Goal: Task Accomplishment & Management: Manage account settings

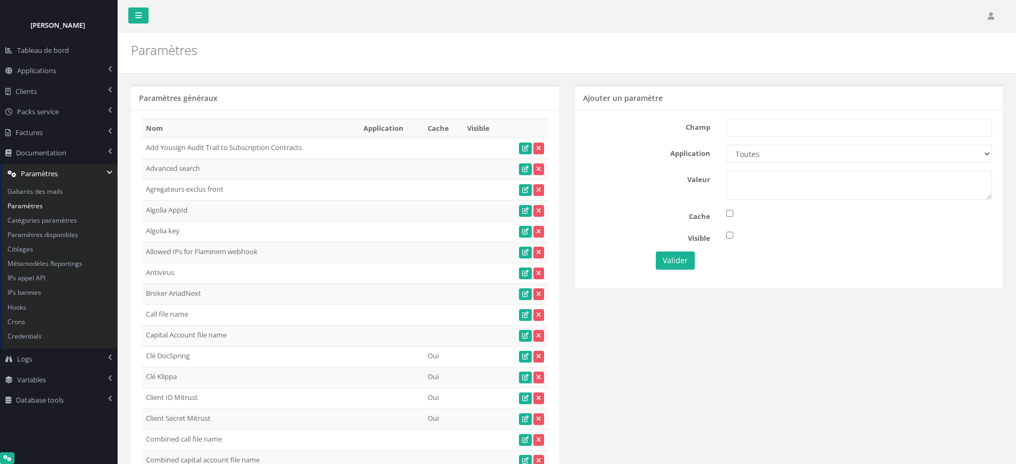
click at [269, 257] on td "Allowed IPs for Flaminem webhook 146.59.241.16,146.59.242.251,146.59.243.242,14…" at bounding box center [250, 252] width 217 height 21
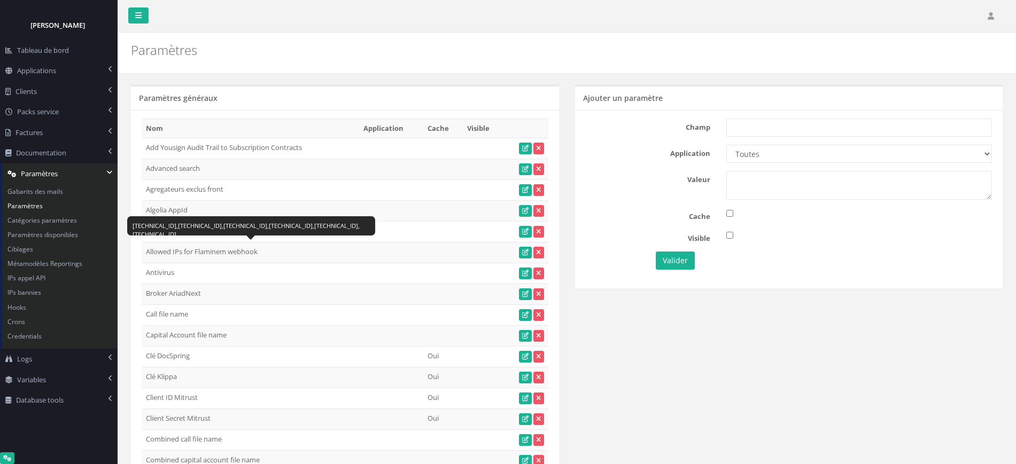
scroll to position [2207, 0]
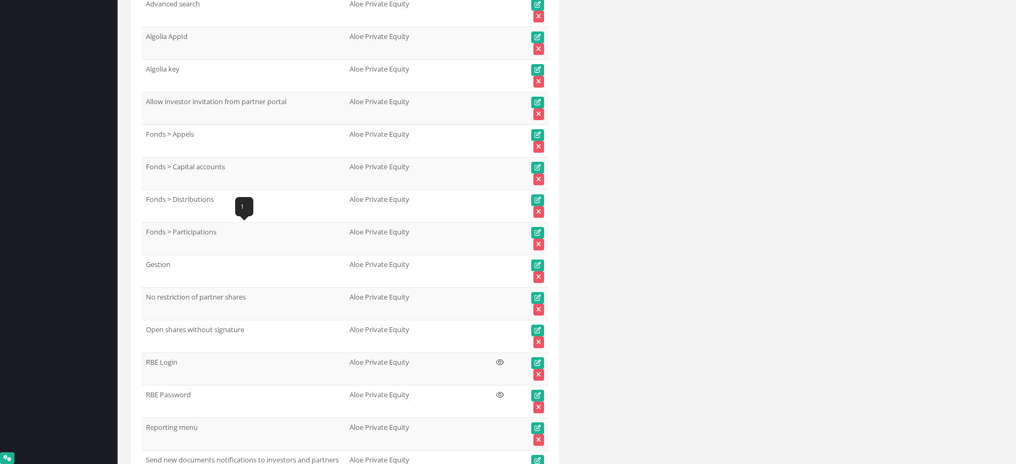
drag, startPoint x: 218, startPoint y: 229, endPoint x: 144, endPoint y: 231, distance: 74.8
click at [144, 231] on td "Fonds > Participations" at bounding box center [244, 239] width 204 height 33
copy td "Fonds > Participations"
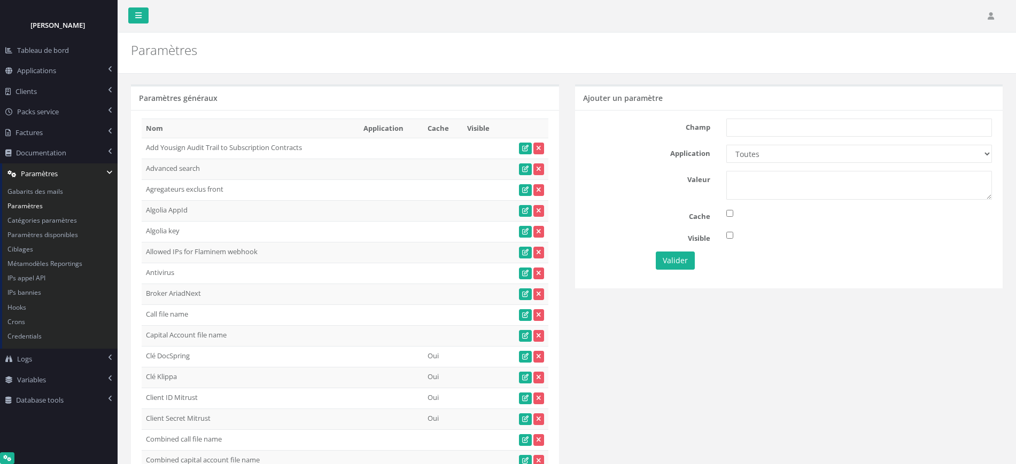
drag, startPoint x: 717, startPoint y: 122, endPoint x: 744, endPoint y: 121, distance: 27.3
click at [717, 122] on label "Champ" at bounding box center [648, 126] width 141 height 14
click at [744, 121] on input "text" at bounding box center [859, 128] width 266 height 18
paste input "Fonds > Participations"
type input "Fonds > Participations"
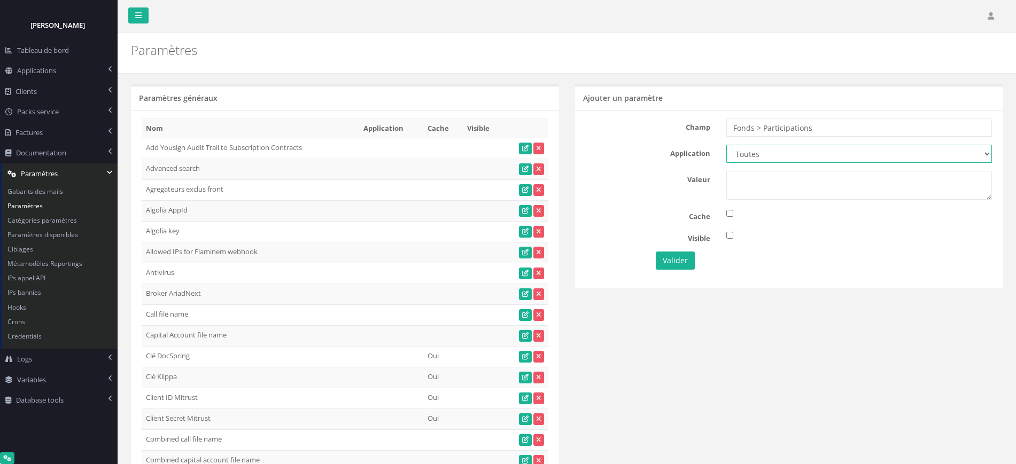
drag, startPoint x: 776, startPoint y: 155, endPoint x: 771, endPoint y: 162, distance: 8.2
click at [776, 155] on select "Toutes Aloe Private Equity Alpin Capital API Access to My DB API demo Astorg As…" at bounding box center [859, 154] width 266 height 18
select select "65"
click at [726, 145] on select "Toutes Aloe Private Equity Alpin Capital API Access to My DB API demo Astorg As…" at bounding box center [859, 154] width 266 height 18
click at [752, 180] on textarea at bounding box center [859, 185] width 266 height 29
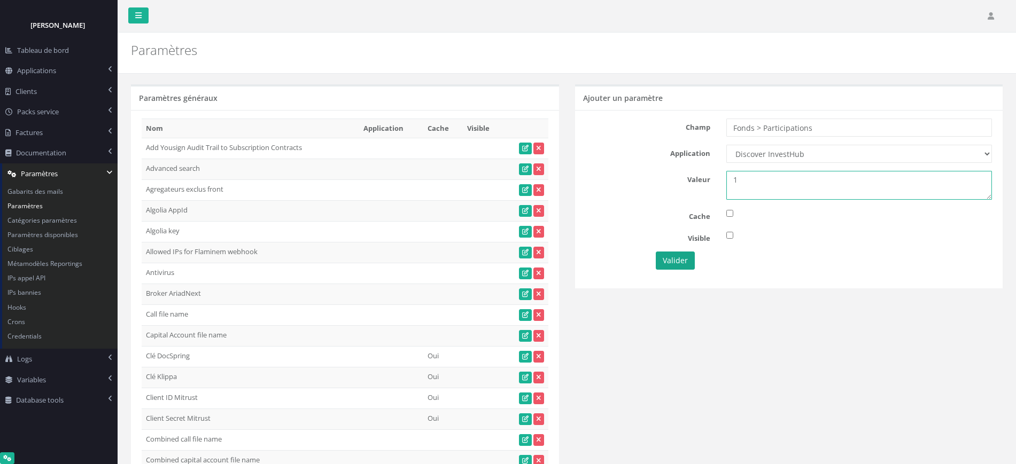
type textarea "1"
click at [672, 257] on button "Valider" at bounding box center [674, 261] width 39 height 18
